Goal: Transaction & Acquisition: Obtain resource

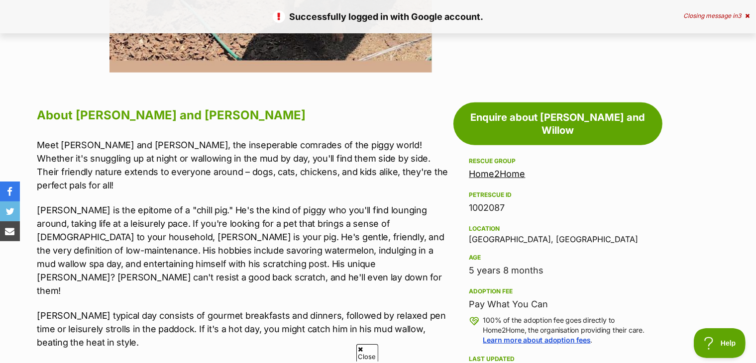
scroll to position [458, 0]
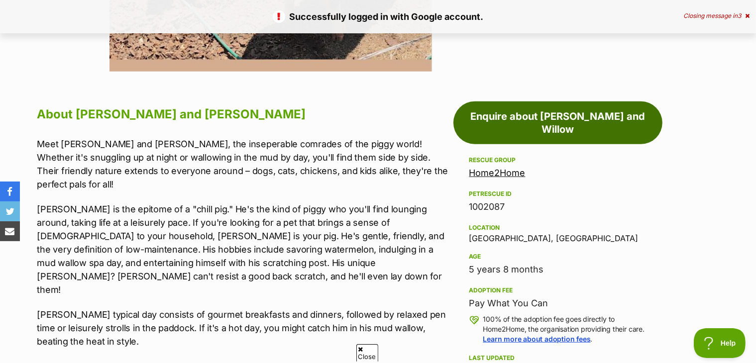
click at [611, 121] on link "Enquire about Winston and Willow" at bounding box center [558, 123] width 209 height 43
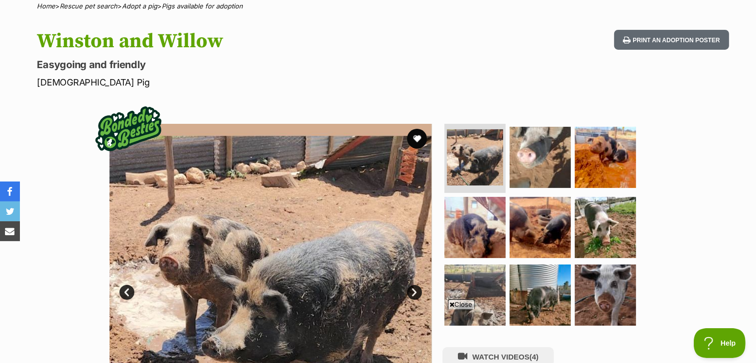
scroll to position [0, 0]
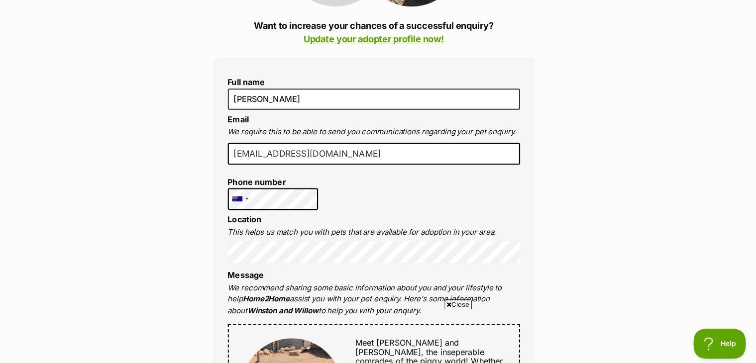
scroll to position [239, 0]
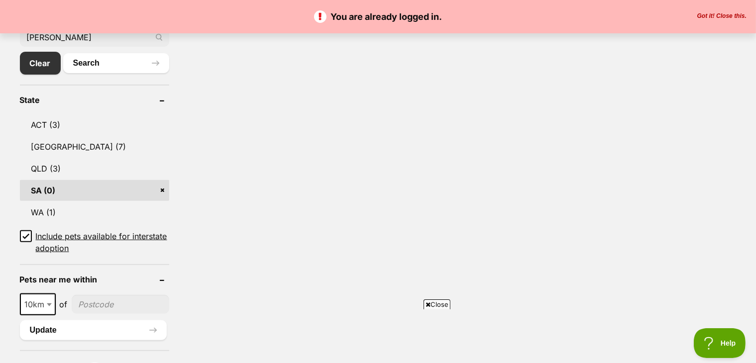
scroll to position [338, 0]
click at [35, 191] on link "SA (0)" at bounding box center [94, 191] width 149 height 21
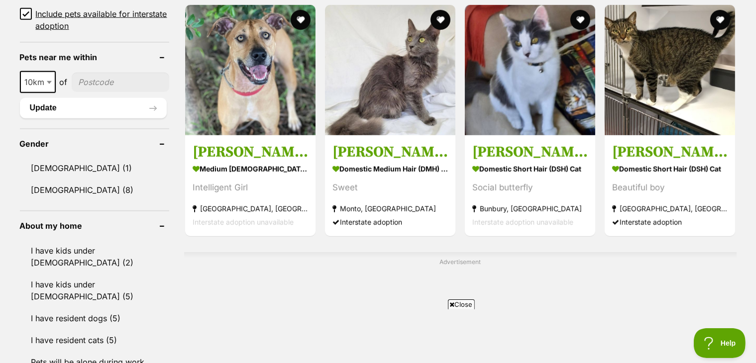
scroll to position [622, 0]
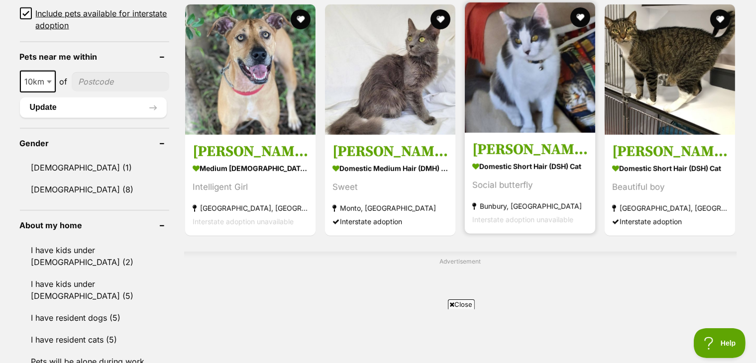
click at [548, 86] on img at bounding box center [530, 67] width 130 height 130
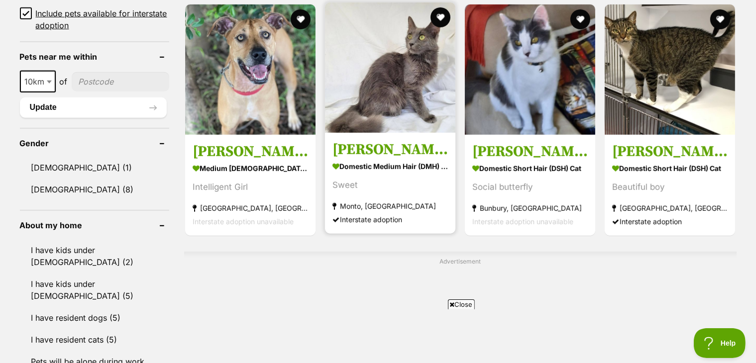
click at [376, 155] on h3 "[PERSON_NAME]" at bounding box center [391, 149] width 116 height 19
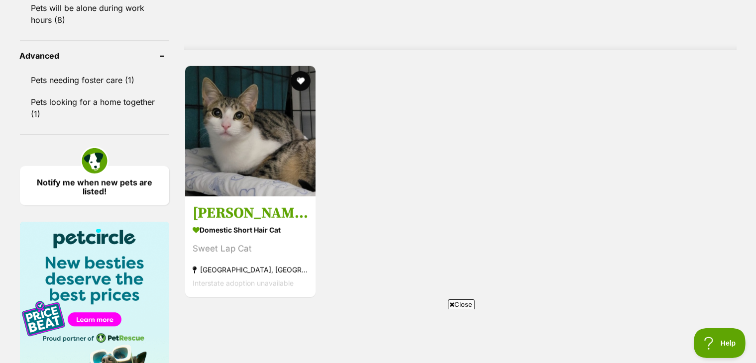
scroll to position [978, 0]
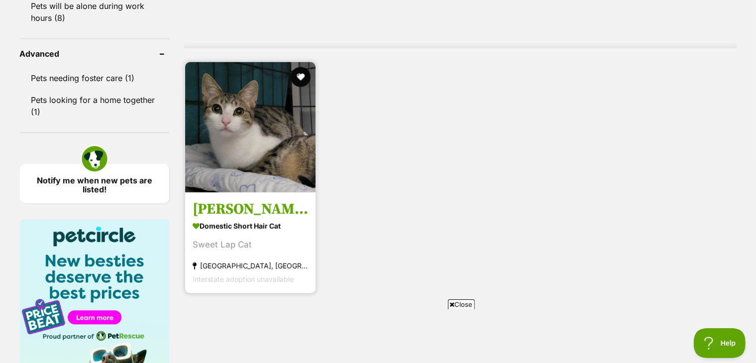
click at [226, 177] on img at bounding box center [250, 127] width 130 height 130
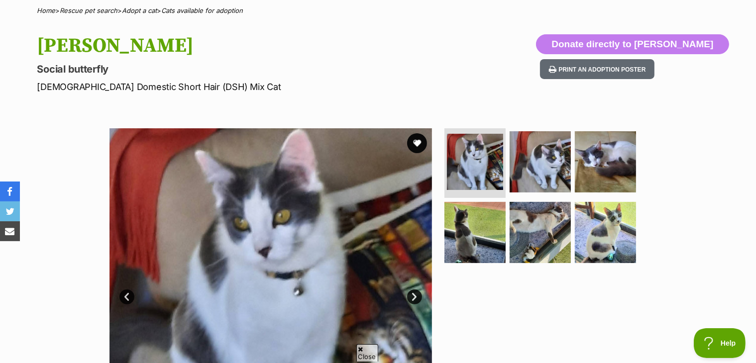
scroll to position [78, 0]
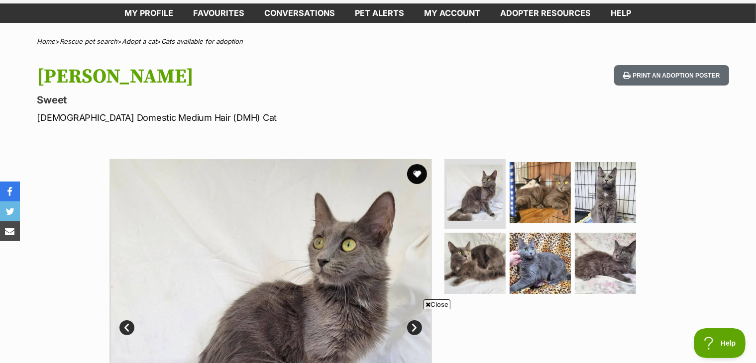
scroll to position [61, 0]
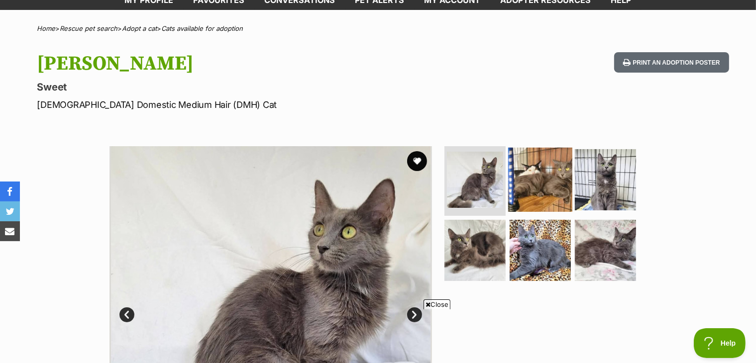
click at [526, 178] on img at bounding box center [540, 180] width 64 height 64
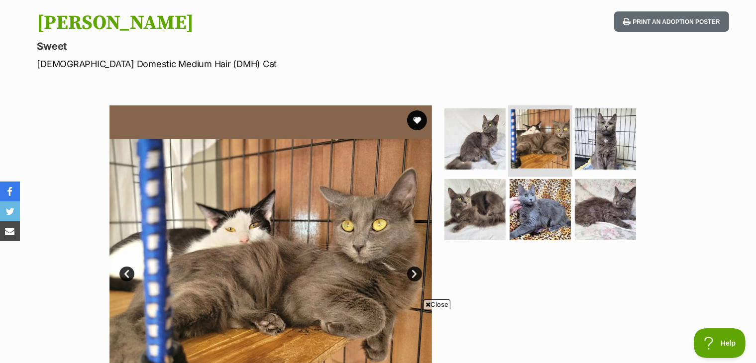
scroll to position [0, 0]
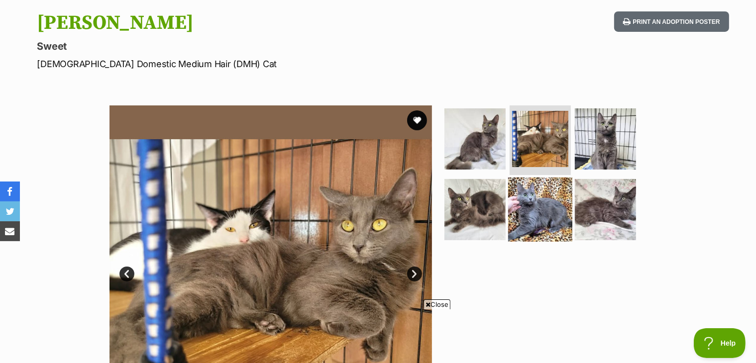
click at [546, 219] on img at bounding box center [540, 209] width 64 height 64
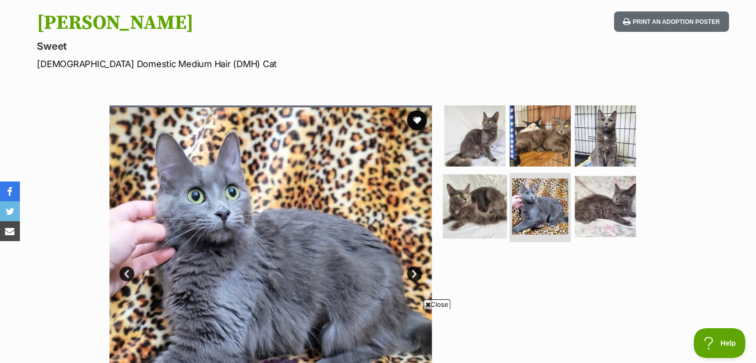
click at [480, 211] on img at bounding box center [475, 206] width 64 height 64
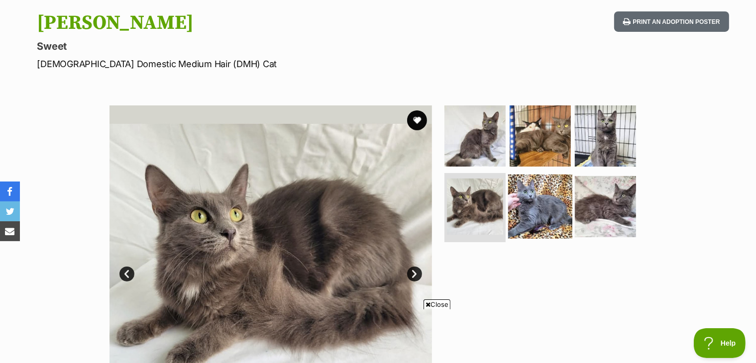
click at [538, 201] on img at bounding box center [540, 206] width 64 height 64
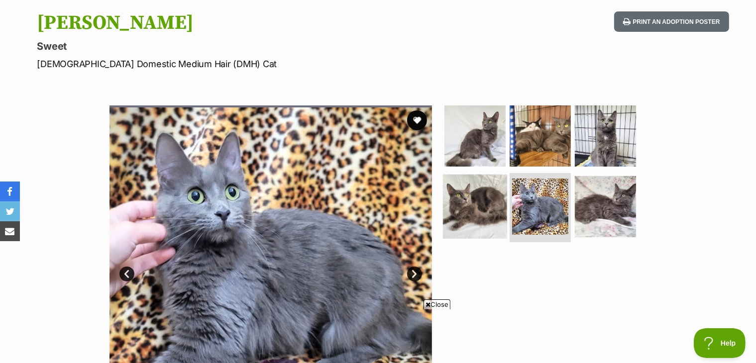
click at [482, 198] on img at bounding box center [475, 206] width 64 height 64
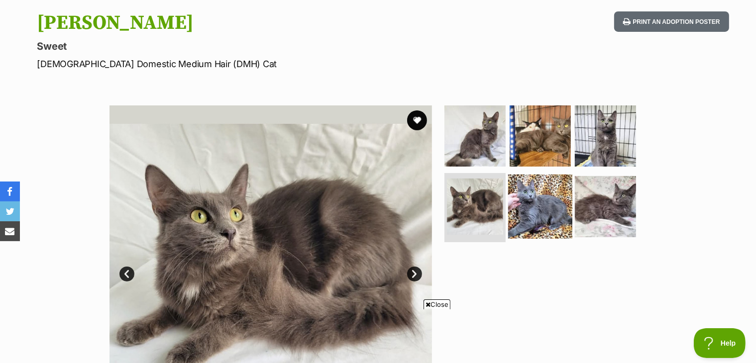
click at [532, 201] on img at bounding box center [540, 206] width 64 height 64
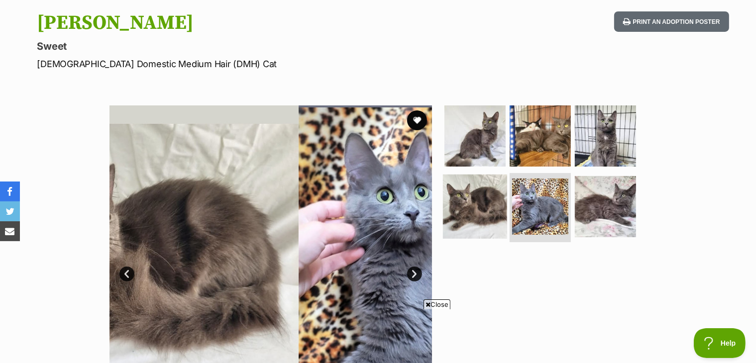
click at [474, 202] on img at bounding box center [475, 206] width 64 height 64
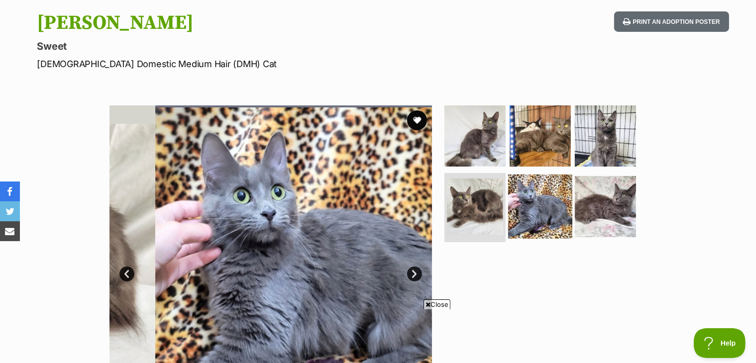
click at [535, 196] on img at bounding box center [540, 206] width 64 height 64
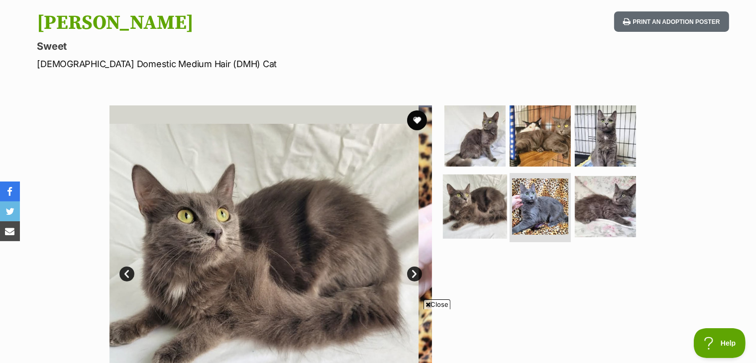
click at [484, 201] on img at bounding box center [475, 206] width 64 height 64
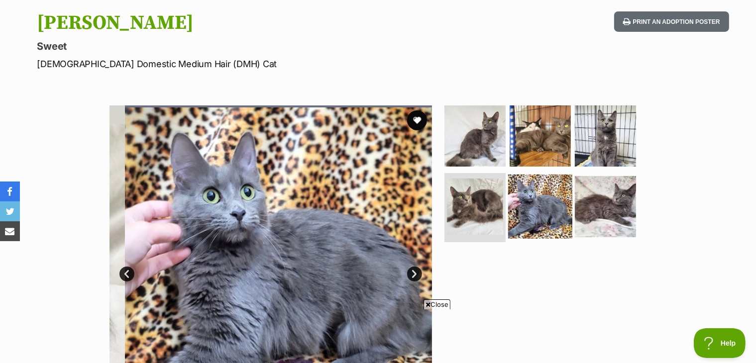
click at [533, 191] on img at bounding box center [540, 206] width 64 height 64
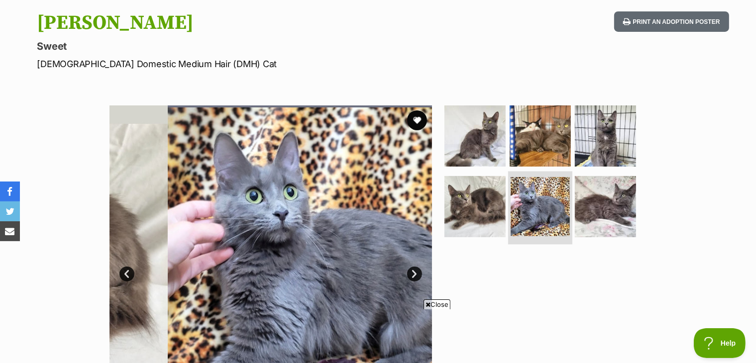
click at [535, 192] on img at bounding box center [540, 206] width 59 height 59
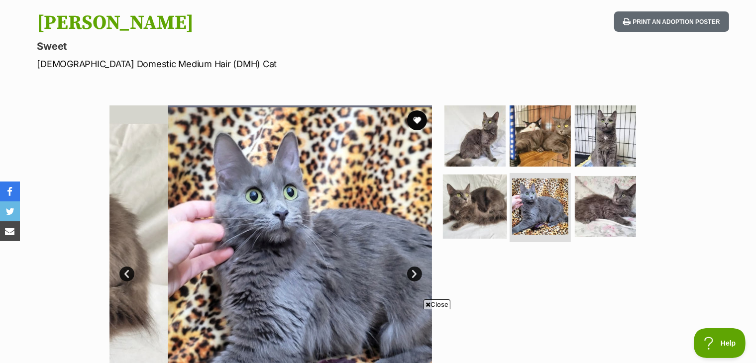
click at [486, 197] on img at bounding box center [475, 206] width 64 height 64
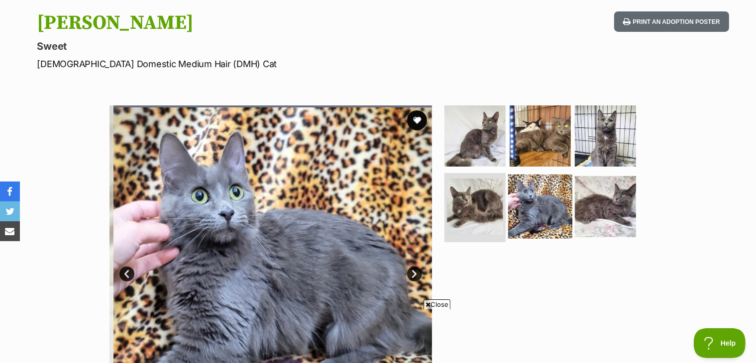
click at [540, 201] on img at bounding box center [540, 206] width 64 height 64
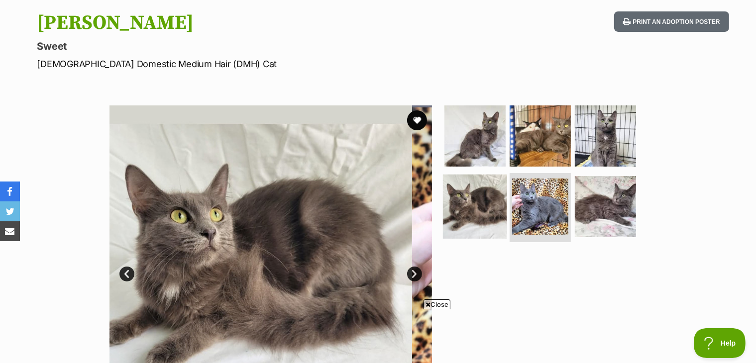
click at [484, 209] on img at bounding box center [475, 206] width 64 height 64
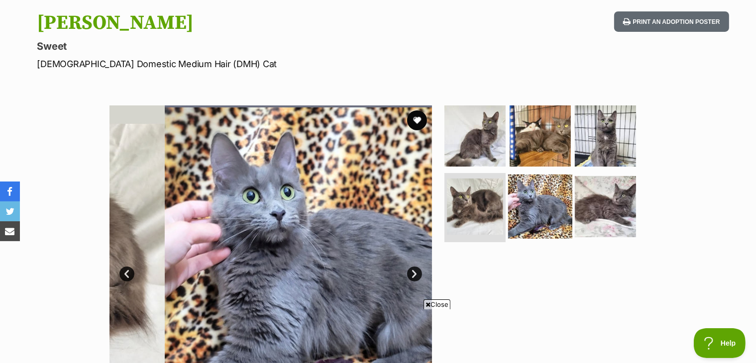
click at [529, 210] on img at bounding box center [540, 206] width 64 height 64
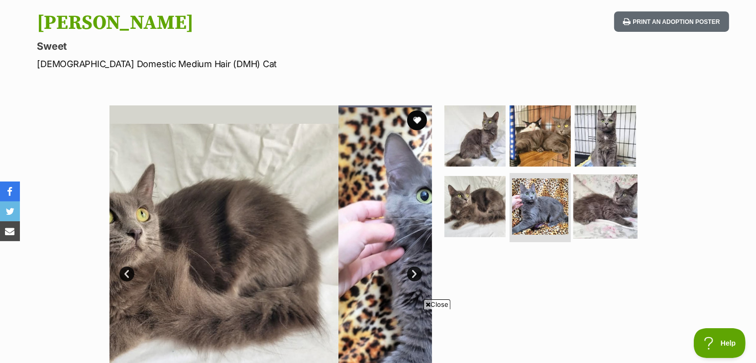
click at [580, 209] on img at bounding box center [606, 206] width 64 height 64
click at [622, 163] on img at bounding box center [606, 136] width 64 height 64
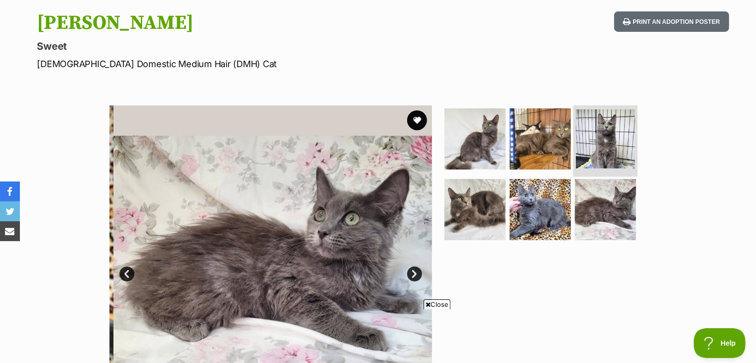
click at [598, 135] on img at bounding box center [605, 139] width 59 height 59
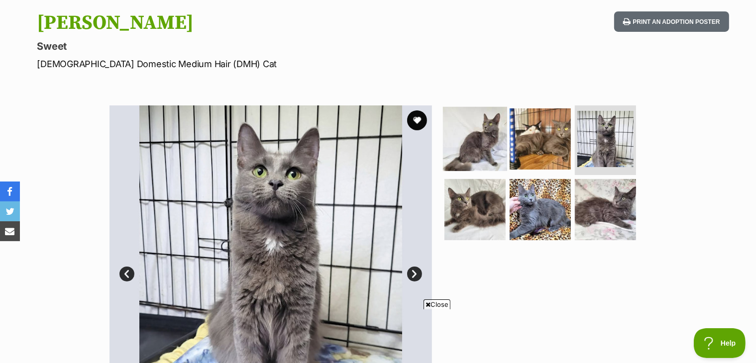
click at [503, 155] on img at bounding box center [475, 139] width 64 height 64
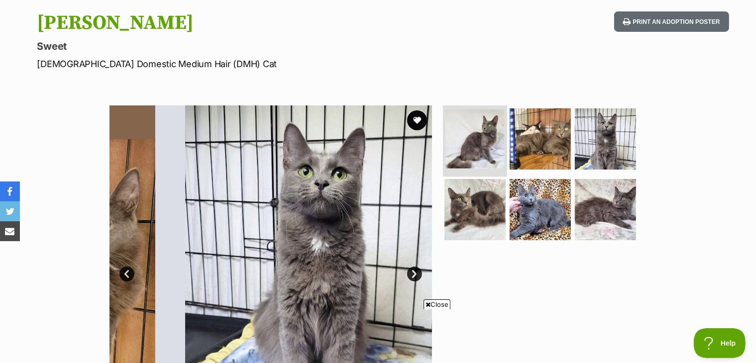
click at [469, 168] on link at bounding box center [475, 165] width 59 height 11
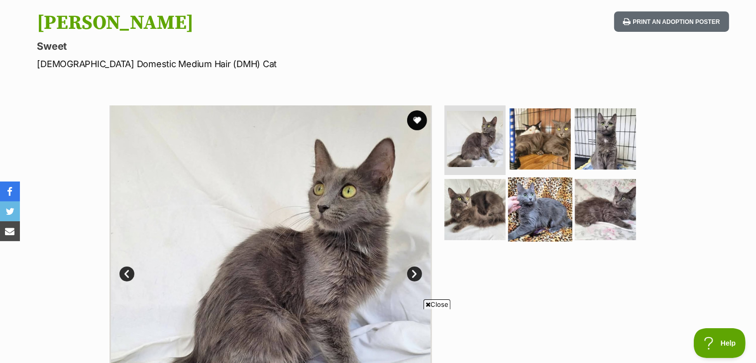
click at [558, 199] on img at bounding box center [540, 209] width 64 height 64
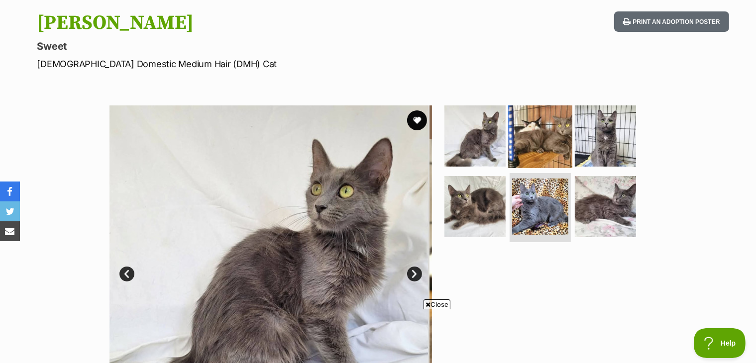
click at [550, 138] on img at bounding box center [540, 136] width 64 height 64
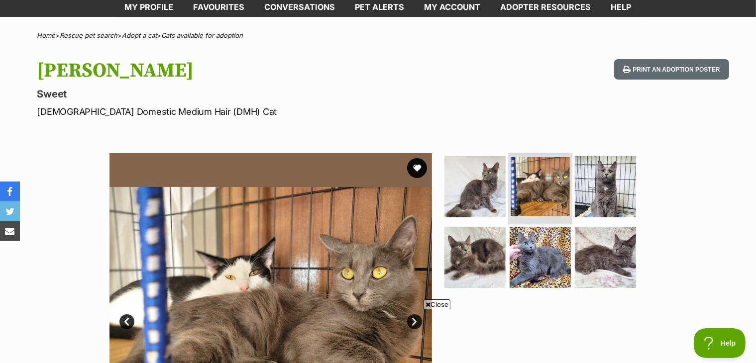
click at [517, 210] on img at bounding box center [540, 186] width 59 height 59
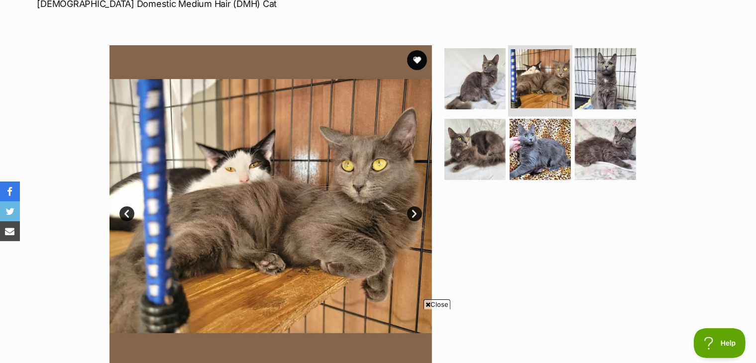
scroll to position [167, 0]
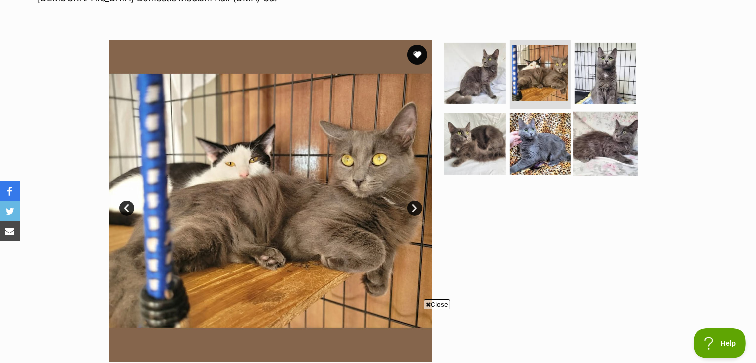
click at [594, 156] on img at bounding box center [606, 144] width 64 height 64
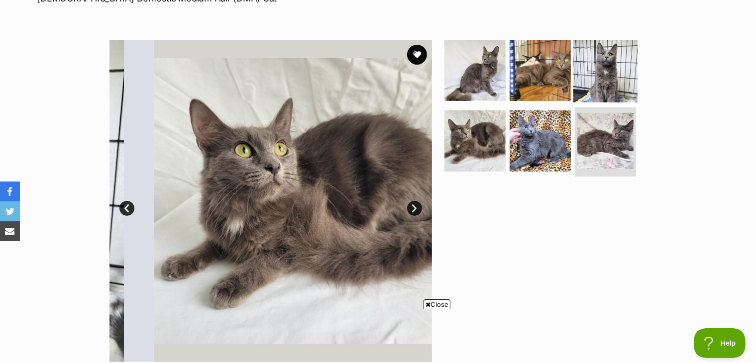
click at [595, 79] on img at bounding box center [606, 70] width 64 height 64
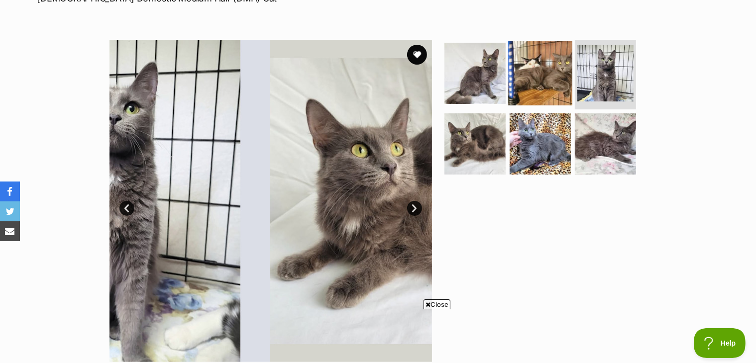
click at [533, 84] on img at bounding box center [540, 73] width 64 height 64
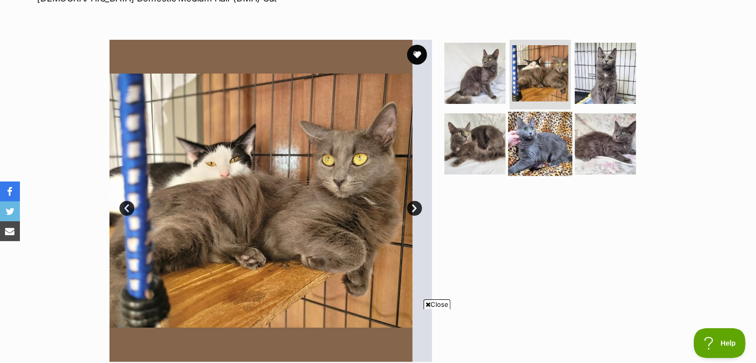
click at [535, 139] on img at bounding box center [540, 144] width 64 height 64
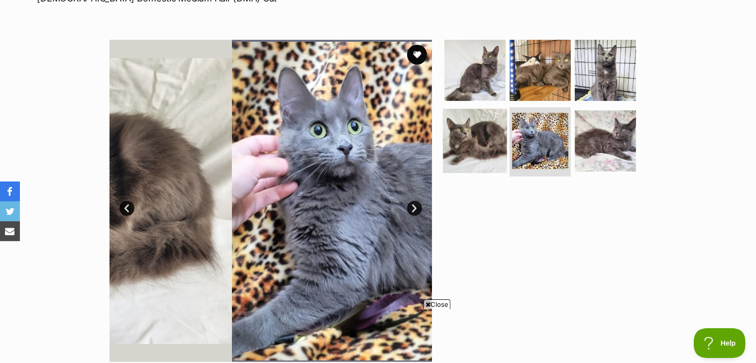
click at [466, 138] on img at bounding box center [475, 141] width 64 height 64
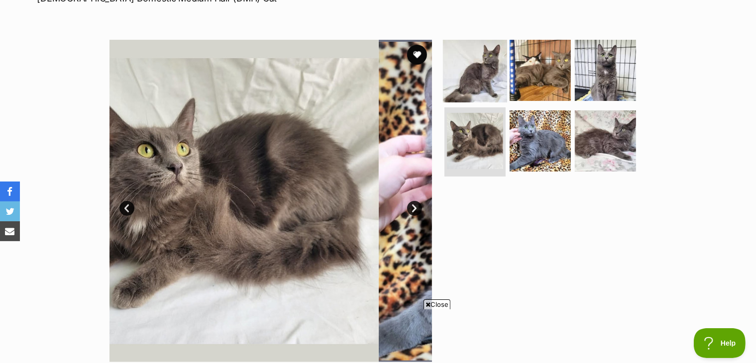
click at [476, 74] on img at bounding box center [475, 70] width 64 height 64
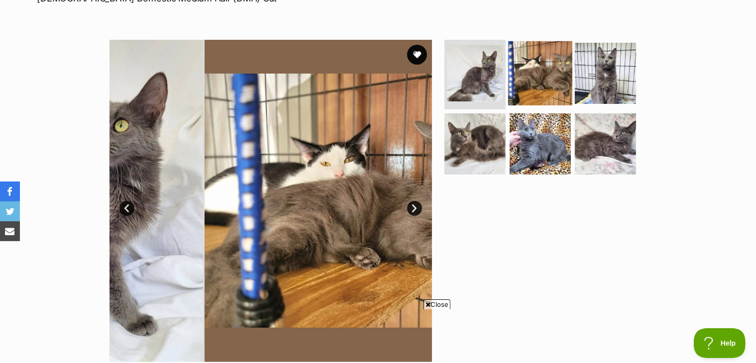
click at [540, 68] on img at bounding box center [540, 73] width 64 height 64
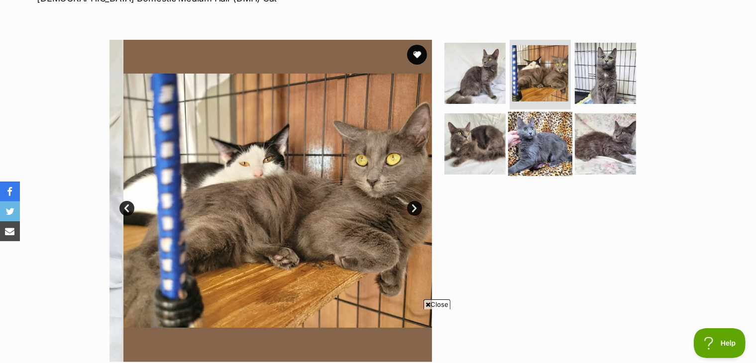
click at [532, 138] on img at bounding box center [540, 144] width 64 height 64
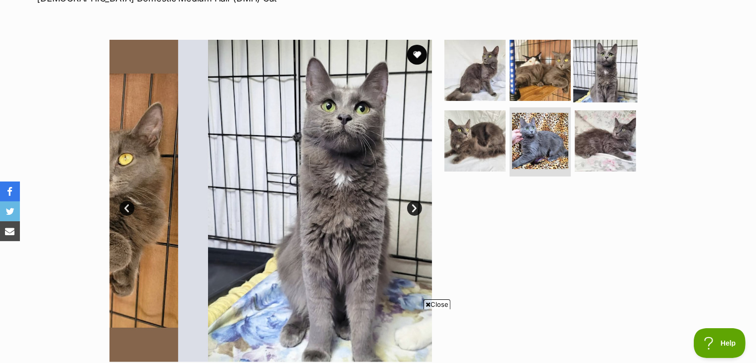
click at [592, 70] on img at bounding box center [606, 70] width 64 height 64
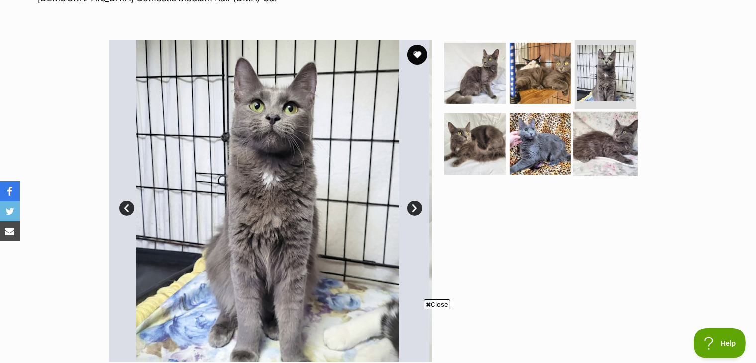
click at [583, 143] on img at bounding box center [606, 144] width 64 height 64
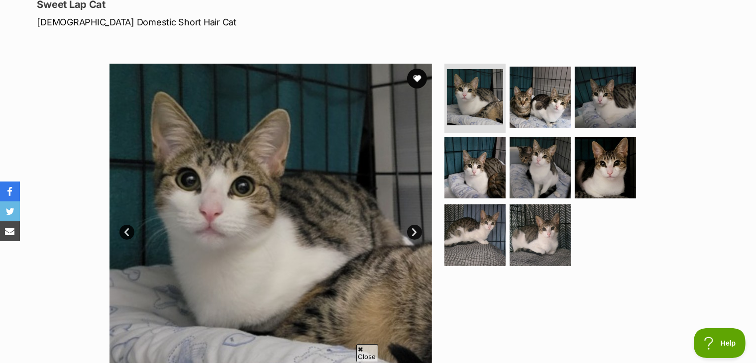
scroll to position [141, 0]
